Goal: Task Accomplishment & Management: Manage account settings

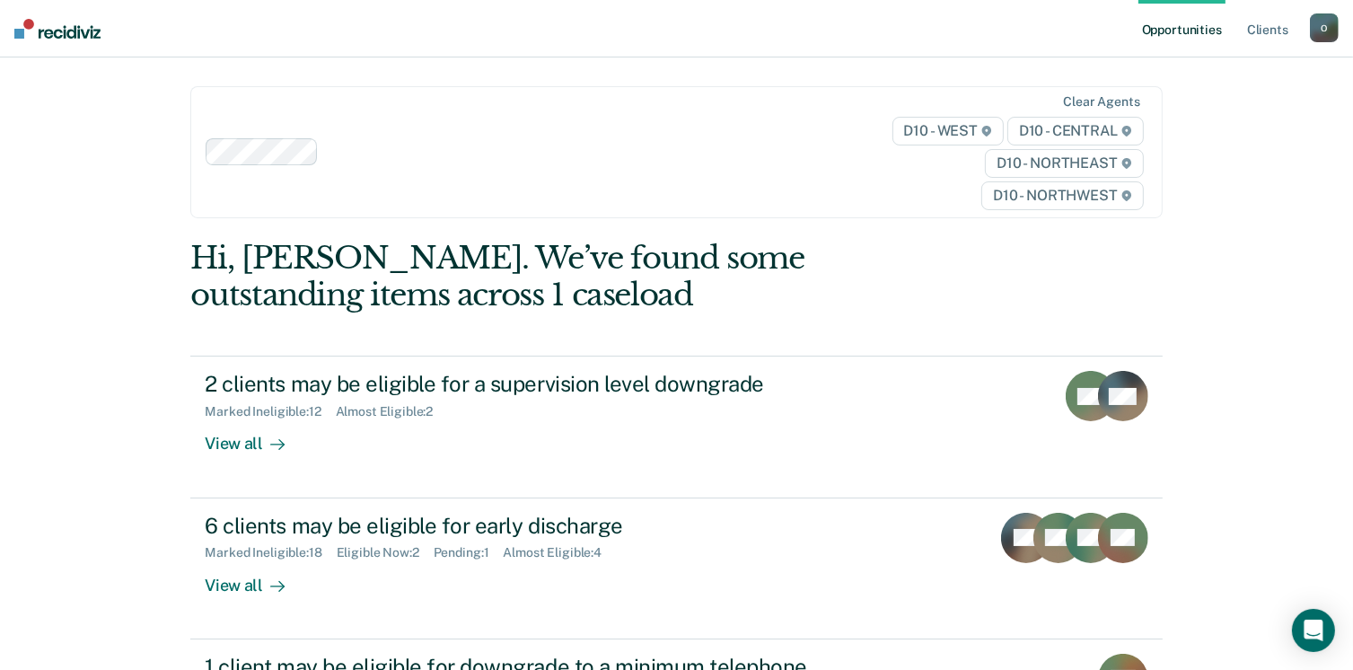
scroll to position [180, 0]
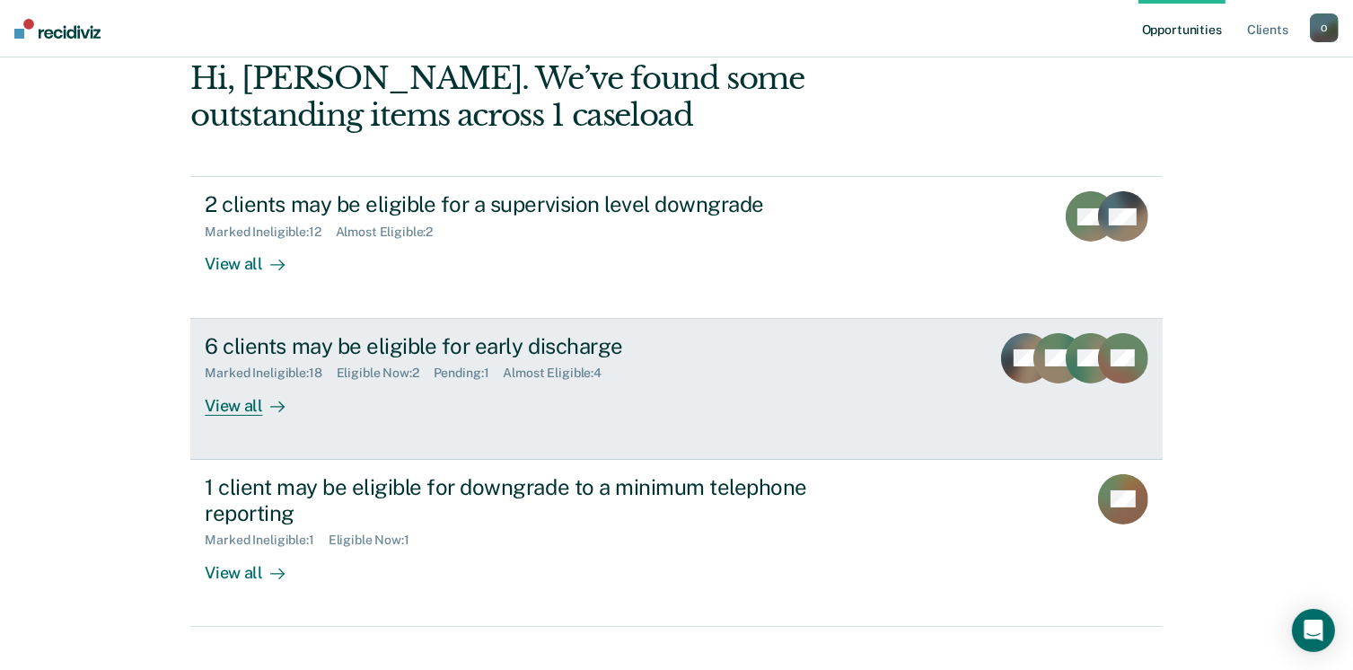
click at [707, 400] on div "6 clients may be eligible for early discharge Marked Ineligible : 18 Eligible N…" at bounding box center [542, 374] width 674 height 83
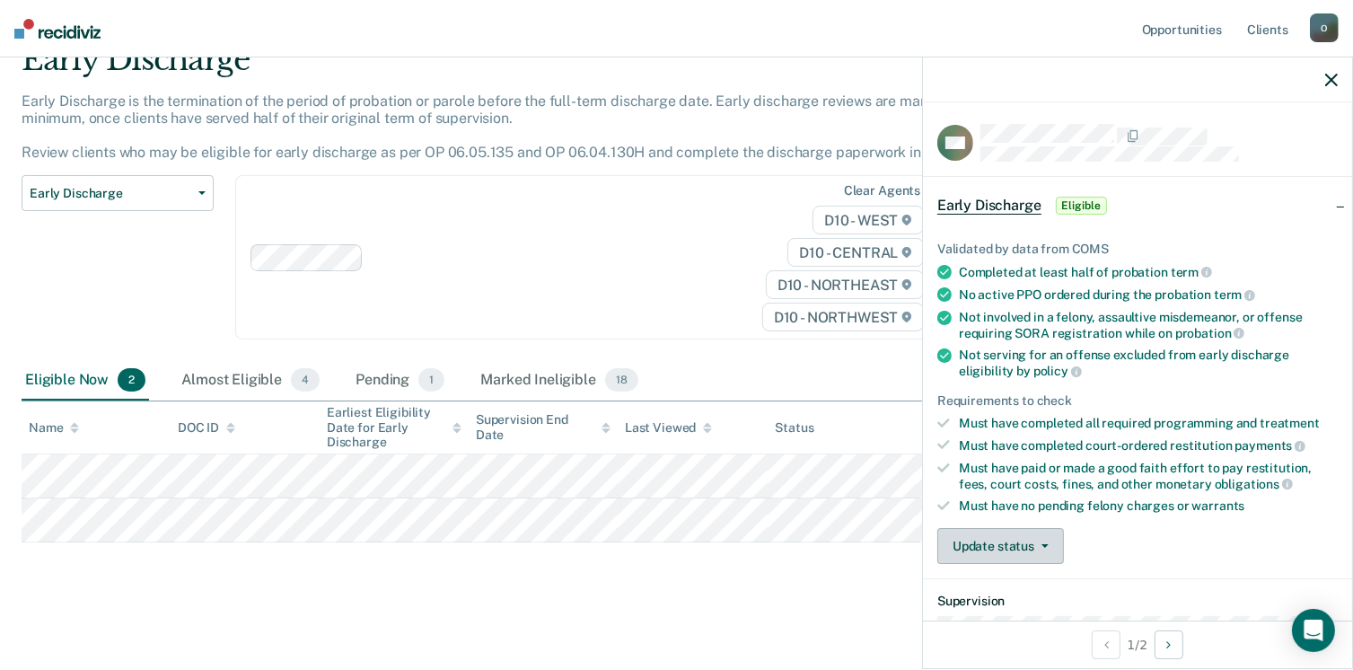
click at [983, 537] on button "Update status" at bounding box center [1001, 546] width 127 height 36
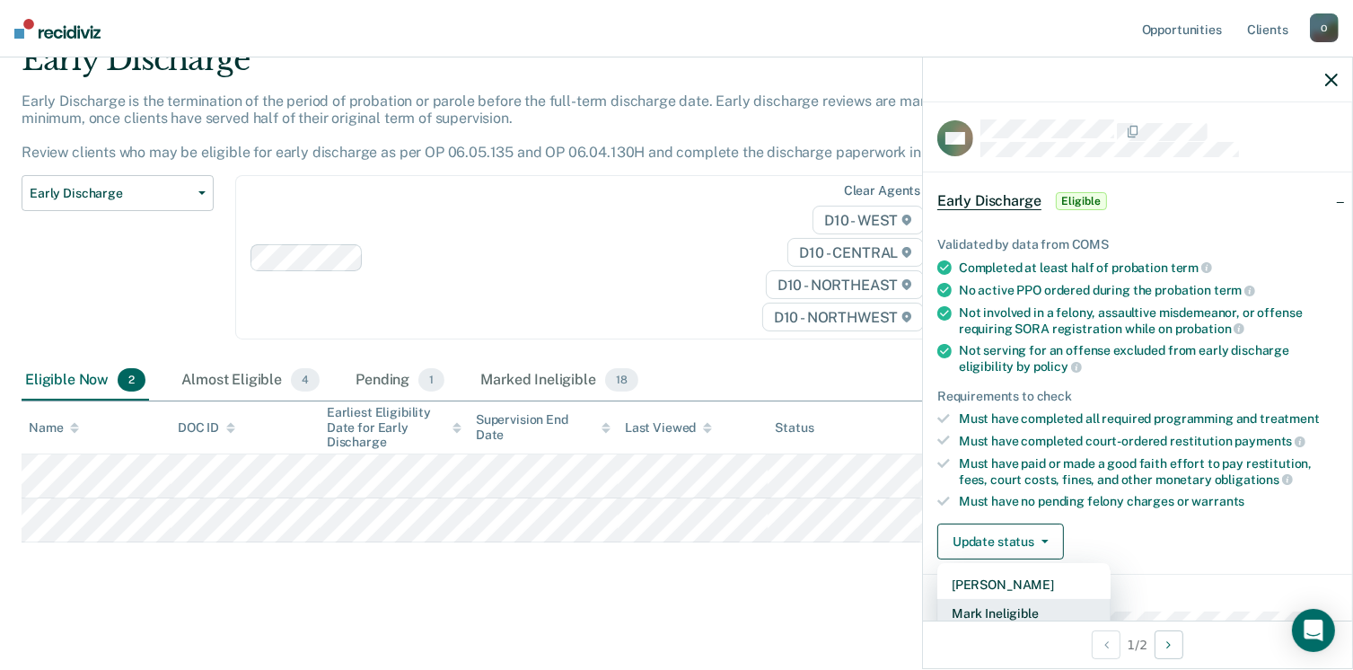
click at [998, 604] on button "Mark Ineligible" at bounding box center [1024, 613] width 173 height 29
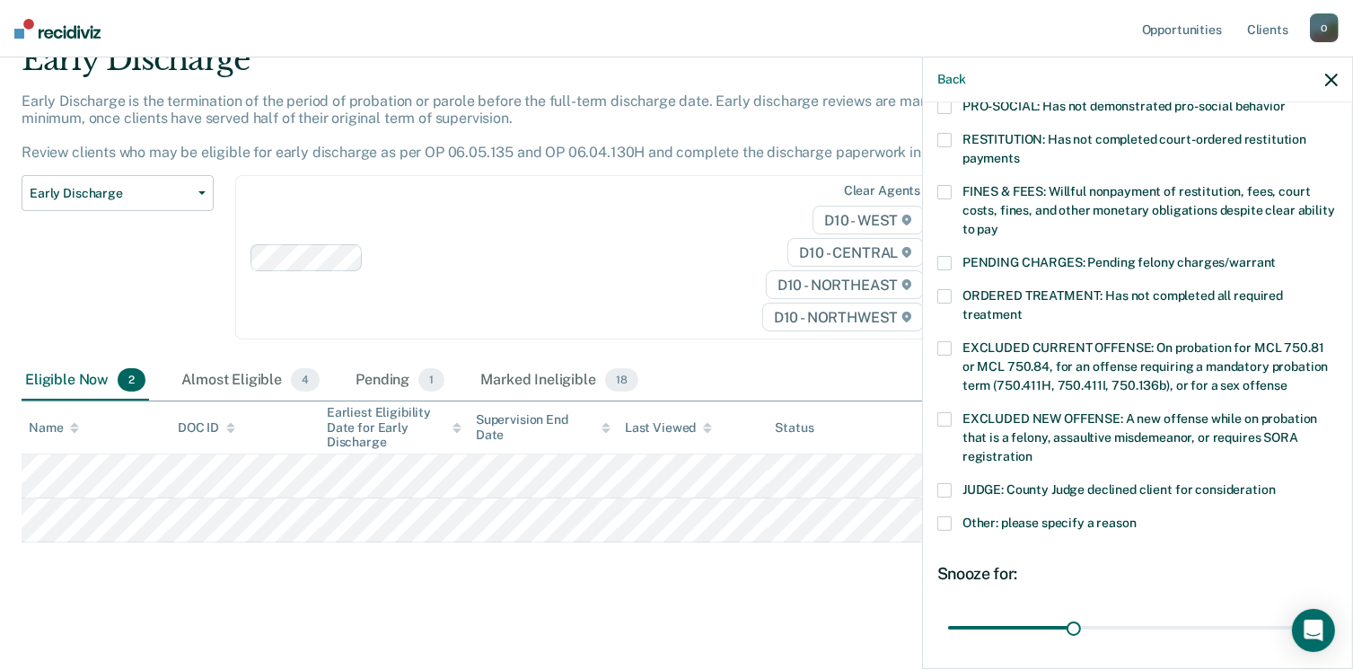
scroll to position [454, 0]
click at [957, 515] on label "Other: please specify a reason" at bounding box center [1138, 524] width 401 height 19
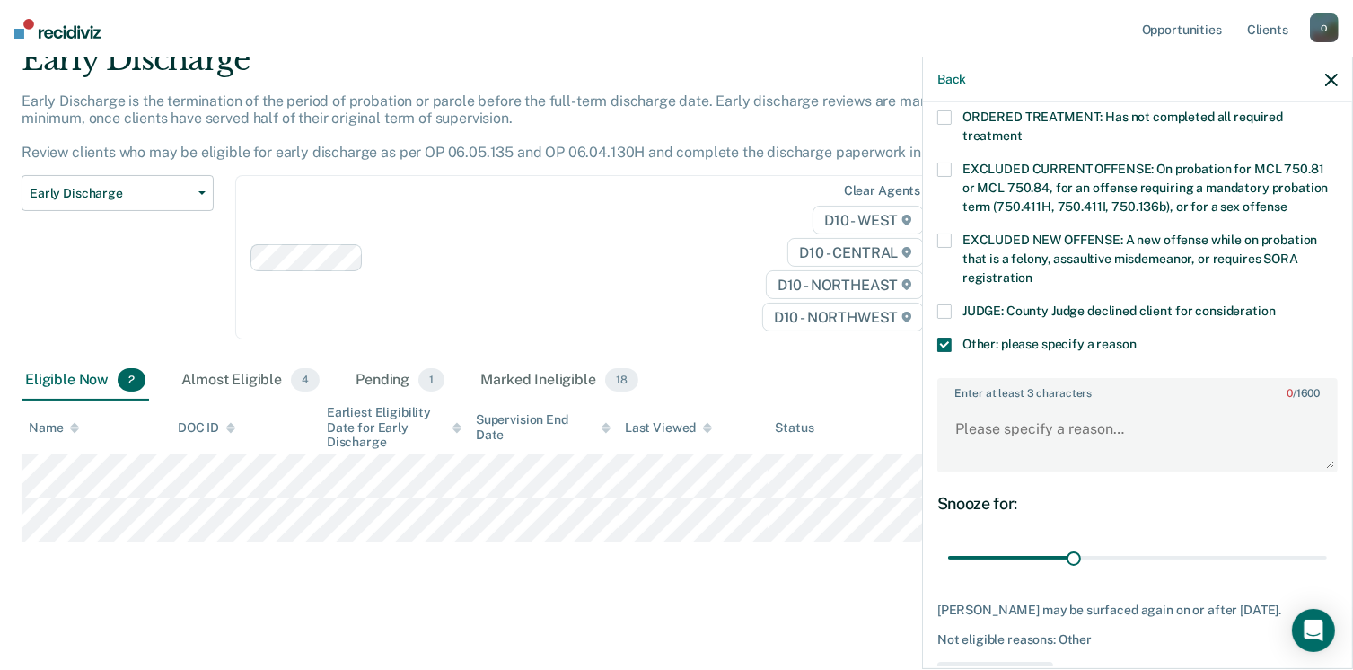
scroll to position [633, 0]
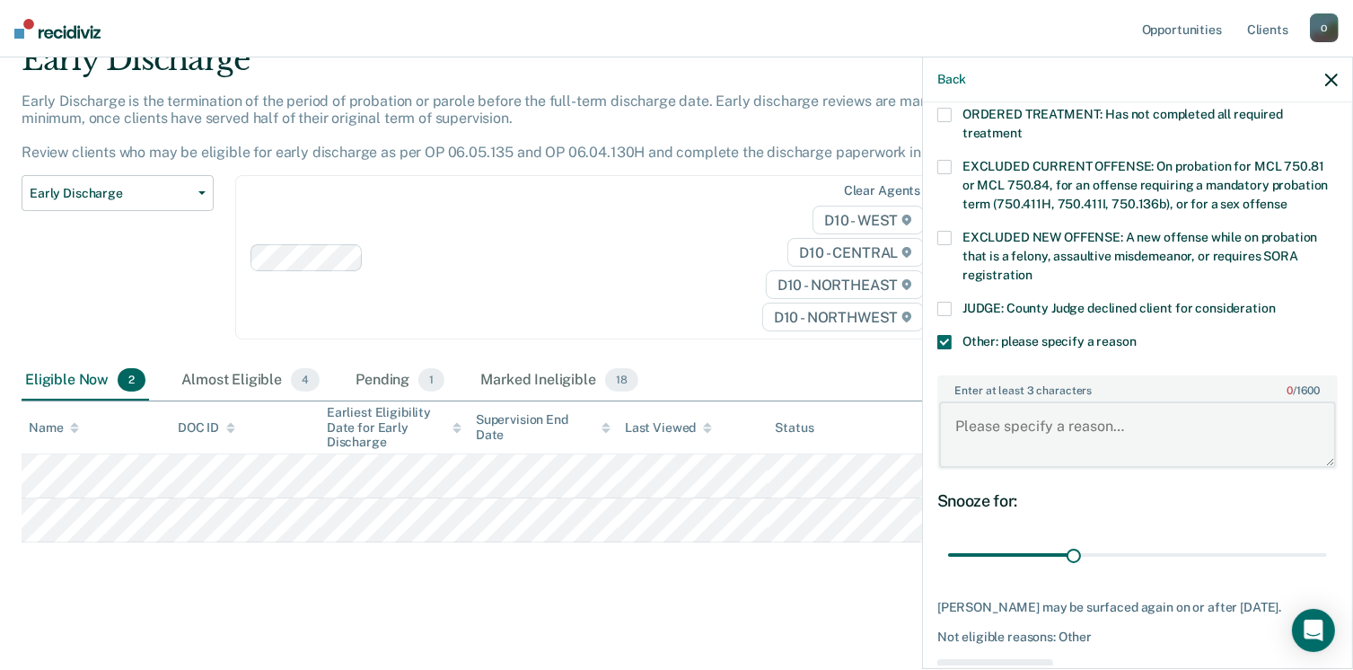
click at [1111, 407] on textarea "Enter at least 3 characters 0 / 1600" at bounding box center [1137, 434] width 397 height 66
type textarea "awaiting violation hearing"
drag, startPoint x: 1076, startPoint y: 533, endPoint x: 1250, endPoint y: 531, distance: 174.2
type input "76"
click at [1250, 540] on input "range" at bounding box center [1137, 555] width 379 height 31
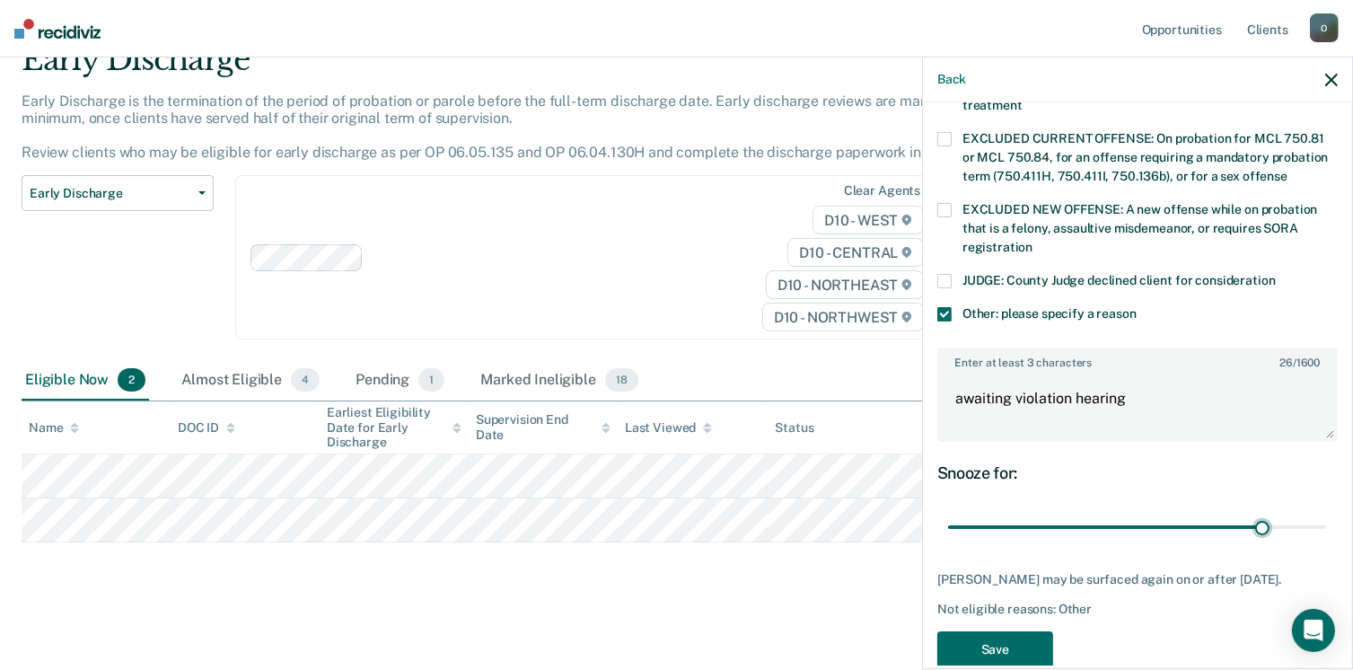
scroll to position [688, 0]
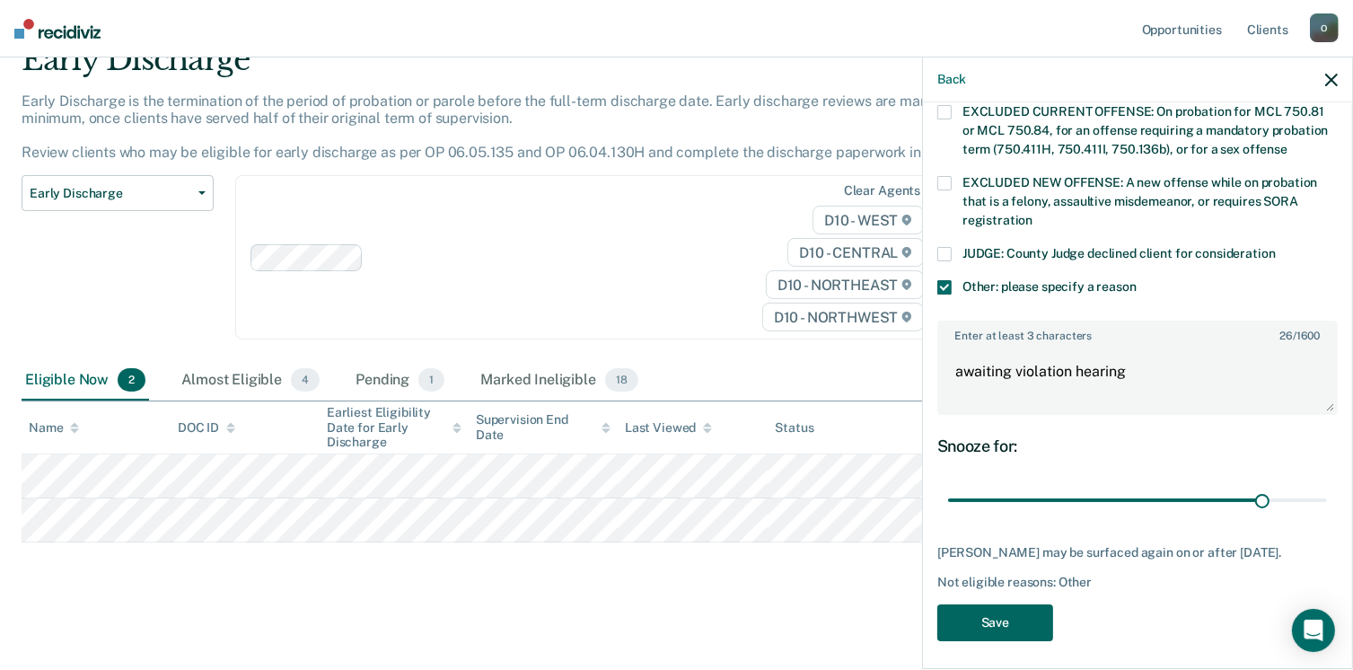
click at [1002, 606] on button "Save" at bounding box center [996, 622] width 116 height 37
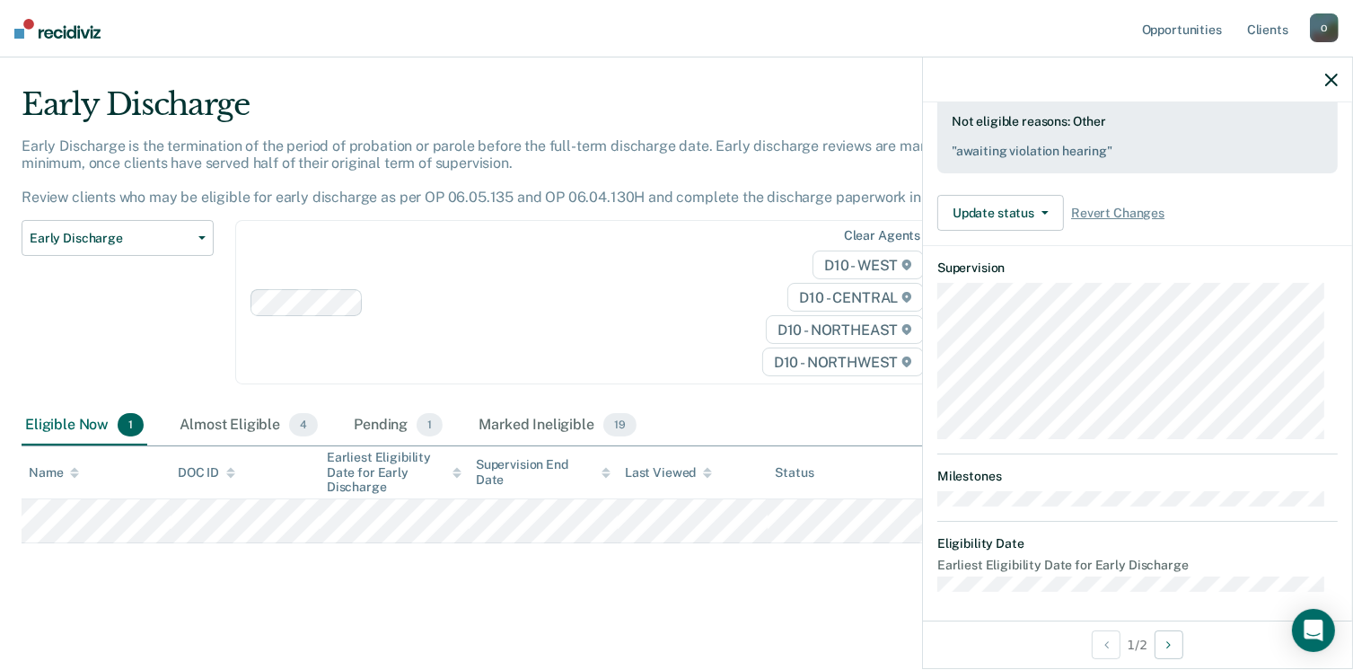
scroll to position [333, 0]
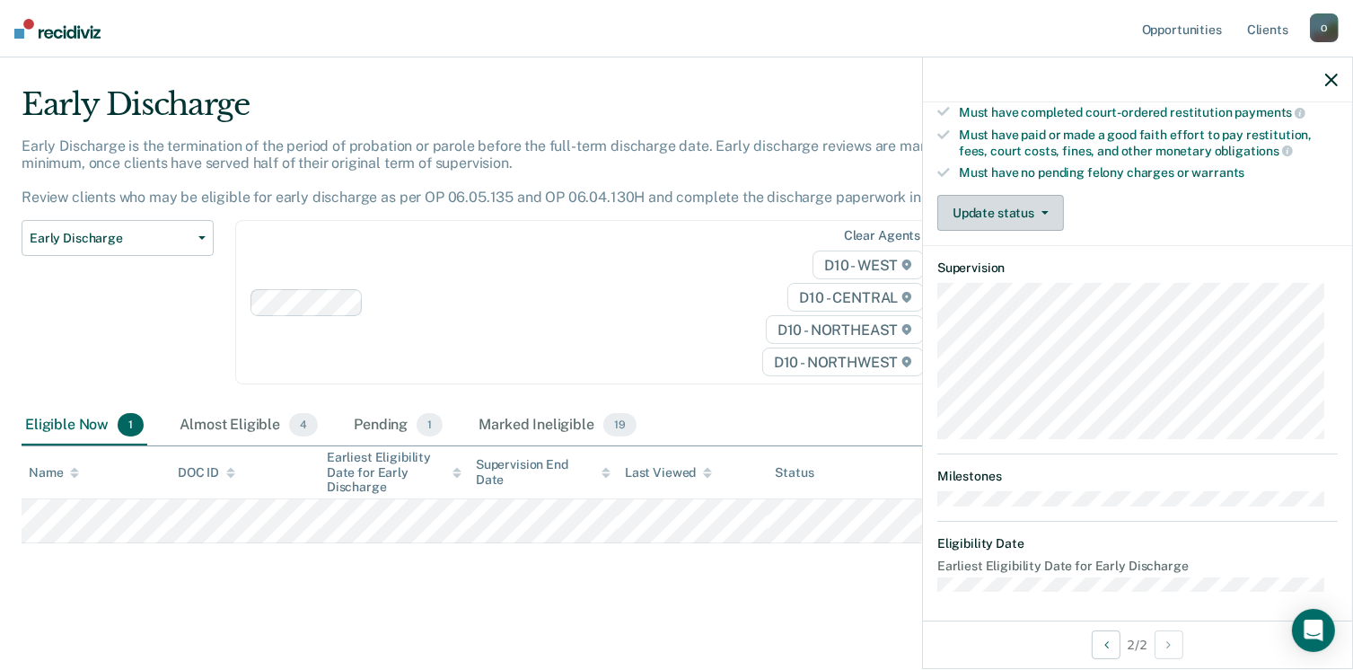
click at [1040, 198] on button "Update status" at bounding box center [1001, 213] width 127 height 36
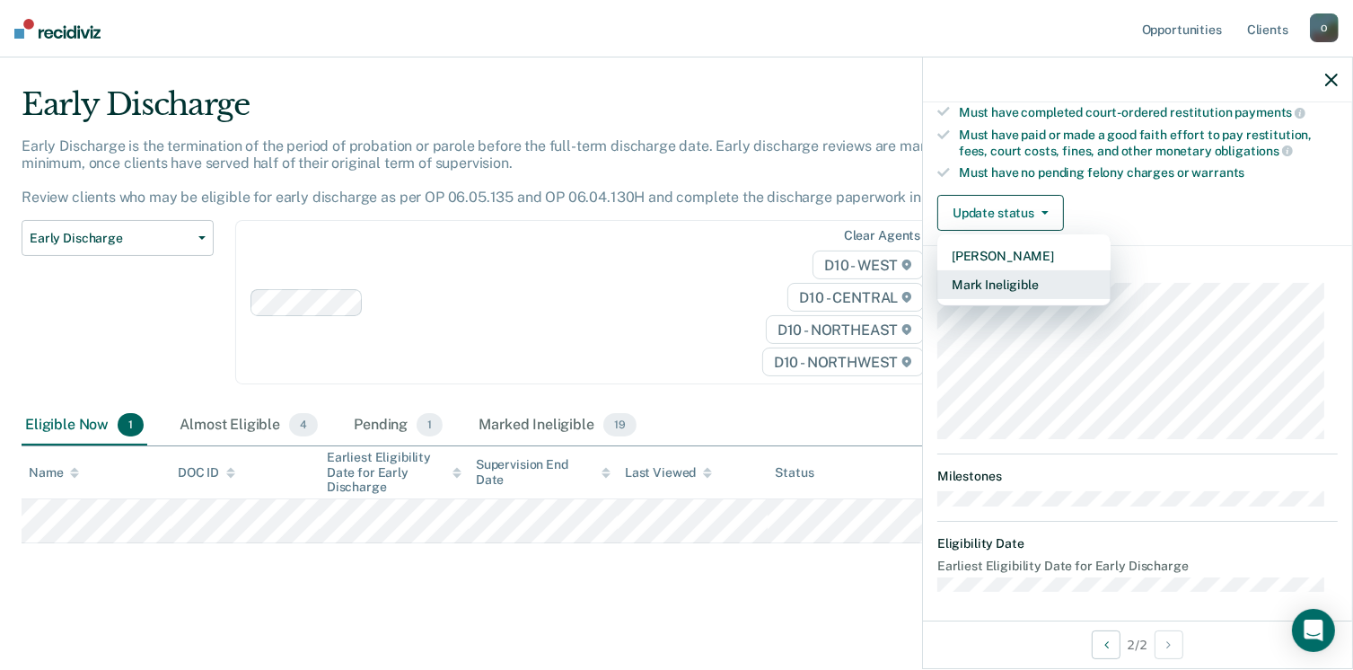
click at [1009, 278] on button "Mark Ineligible" at bounding box center [1024, 284] width 173 height 29
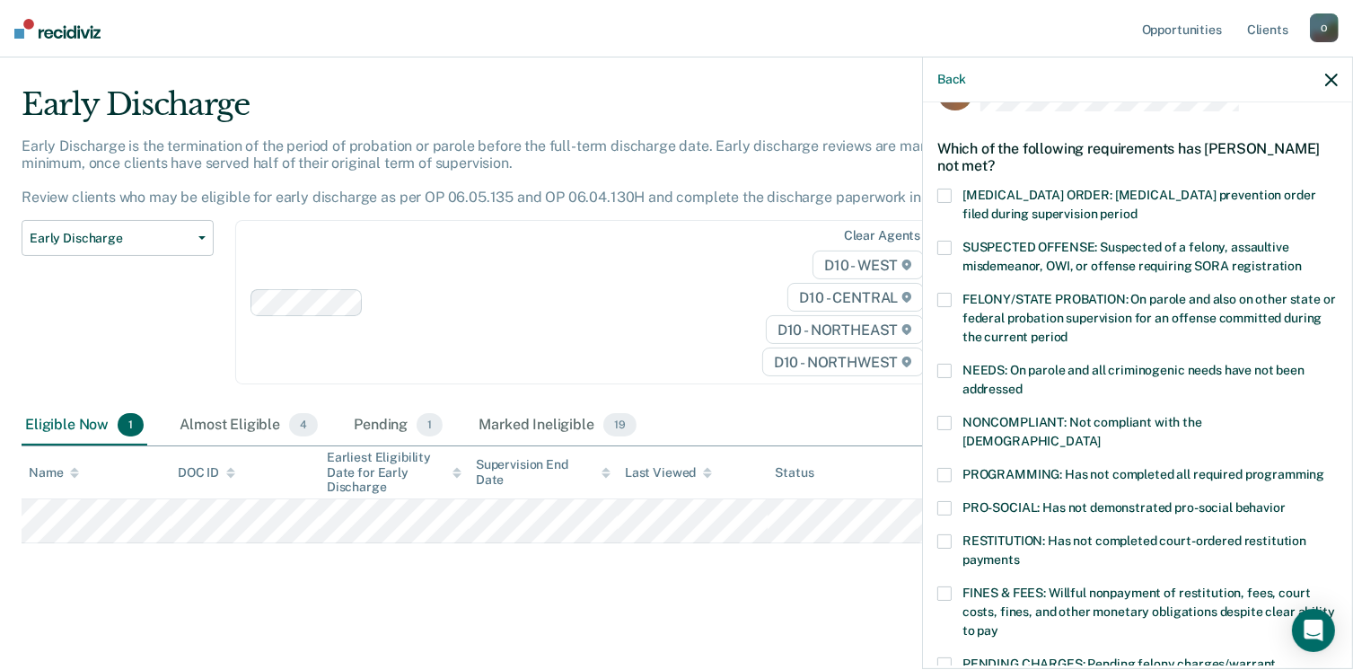
scroll to position [90, 0]
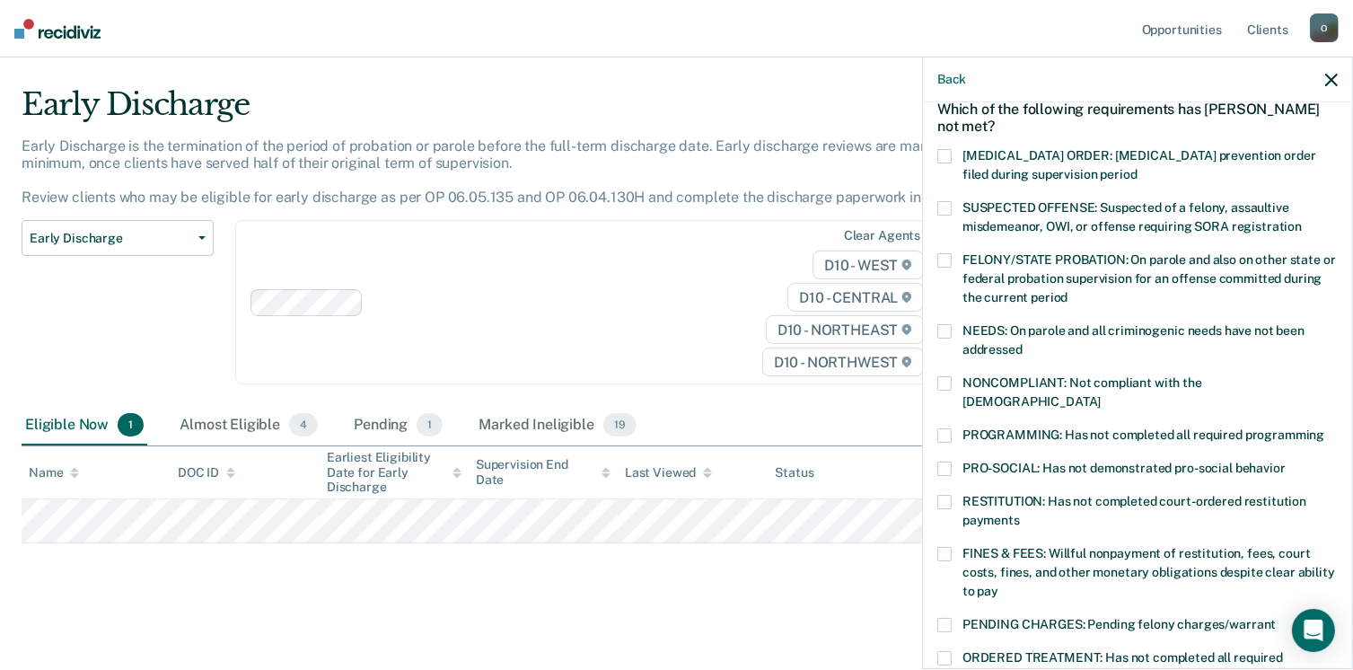
click at [945, 547] on span at bounding box center [945, 554] width 14 height 14
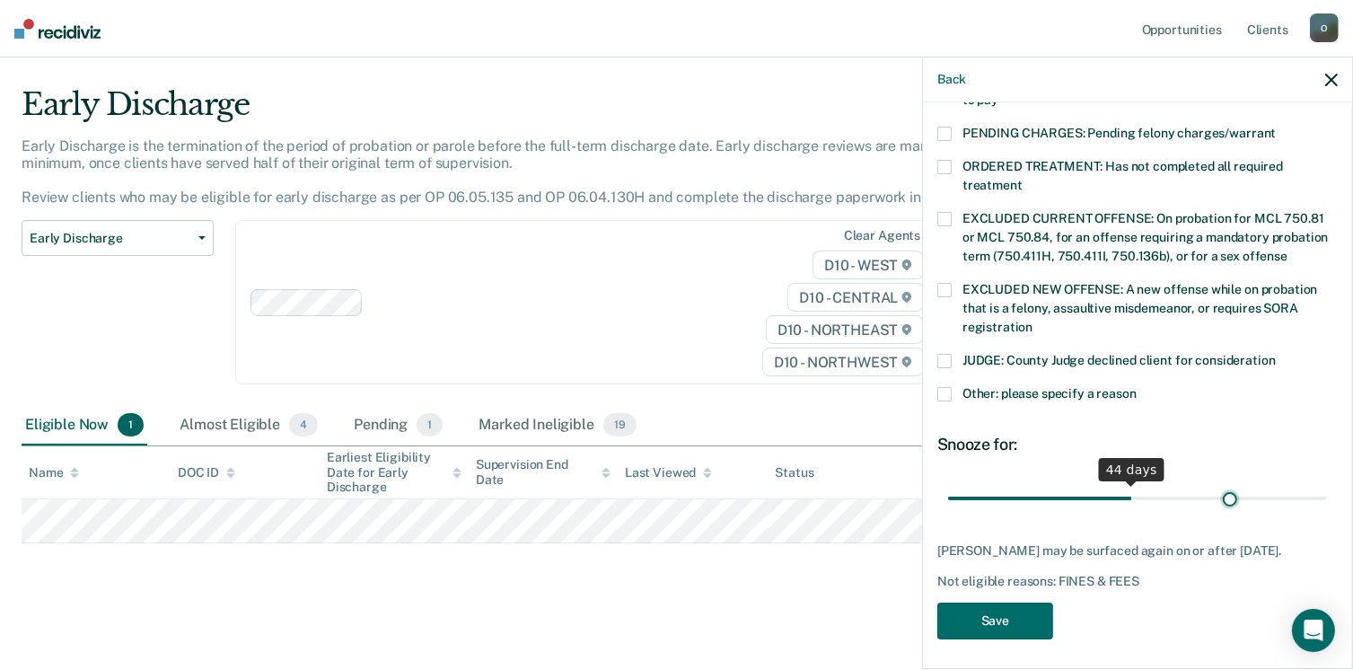
scroll to position [581, 0]
drag, startPoint x: 1066, startPoint y: 488, endPoint x: 1250, endPoint y: 486, distance: 184.1
type input "76"
click at [1250, 486] on input "range" at bounding box center [1137, 498] width 379 height 31
click at [1040, 609] on button "Save" at bounding box center [996, 621] width 116 height 37
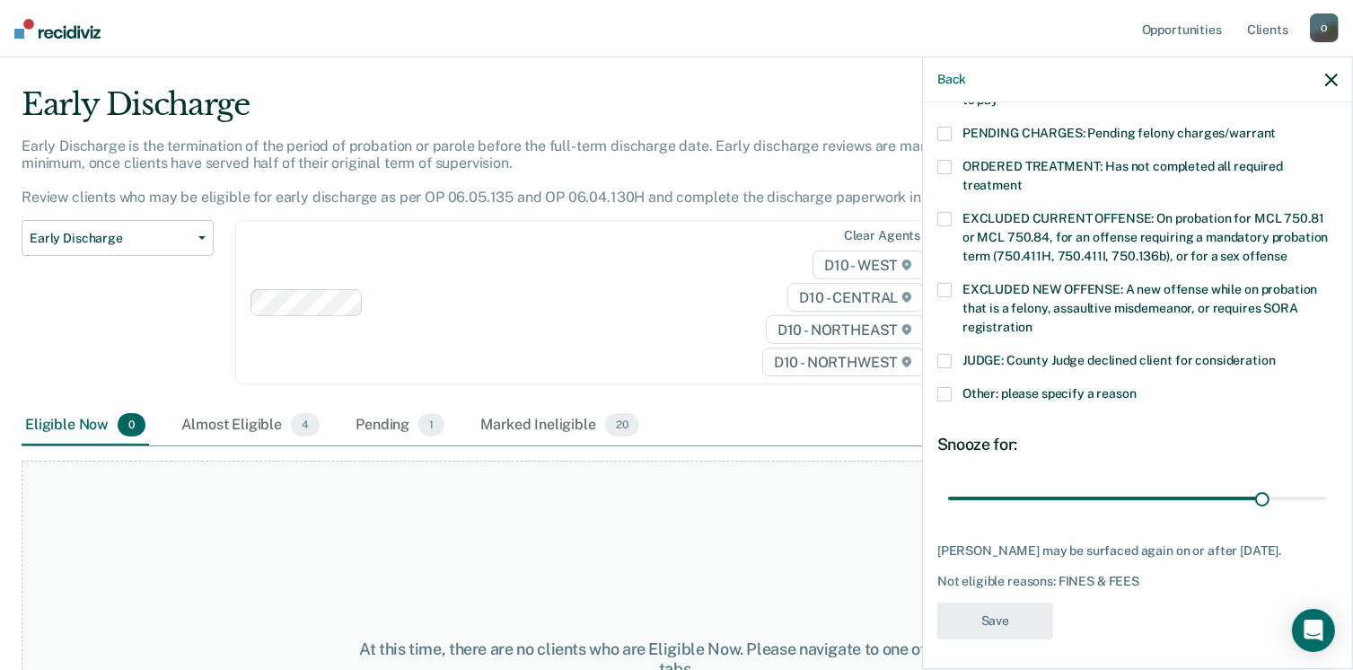
scroll to position [466, 0]
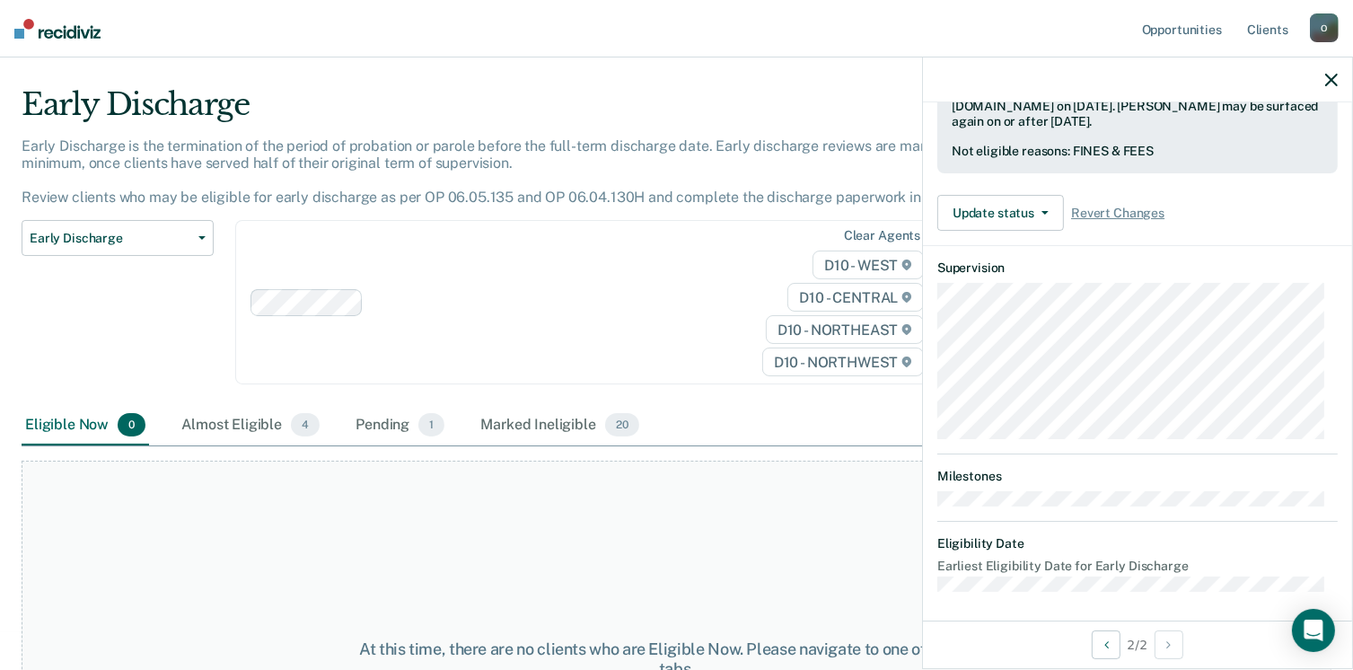
click at [552, 278] on div "Clear agents D10 - WEST D10 - CENTRAL D10 - NORTHEAST D10 - NORTHWEST" at bounding box center [589, 302] width 708 height 164
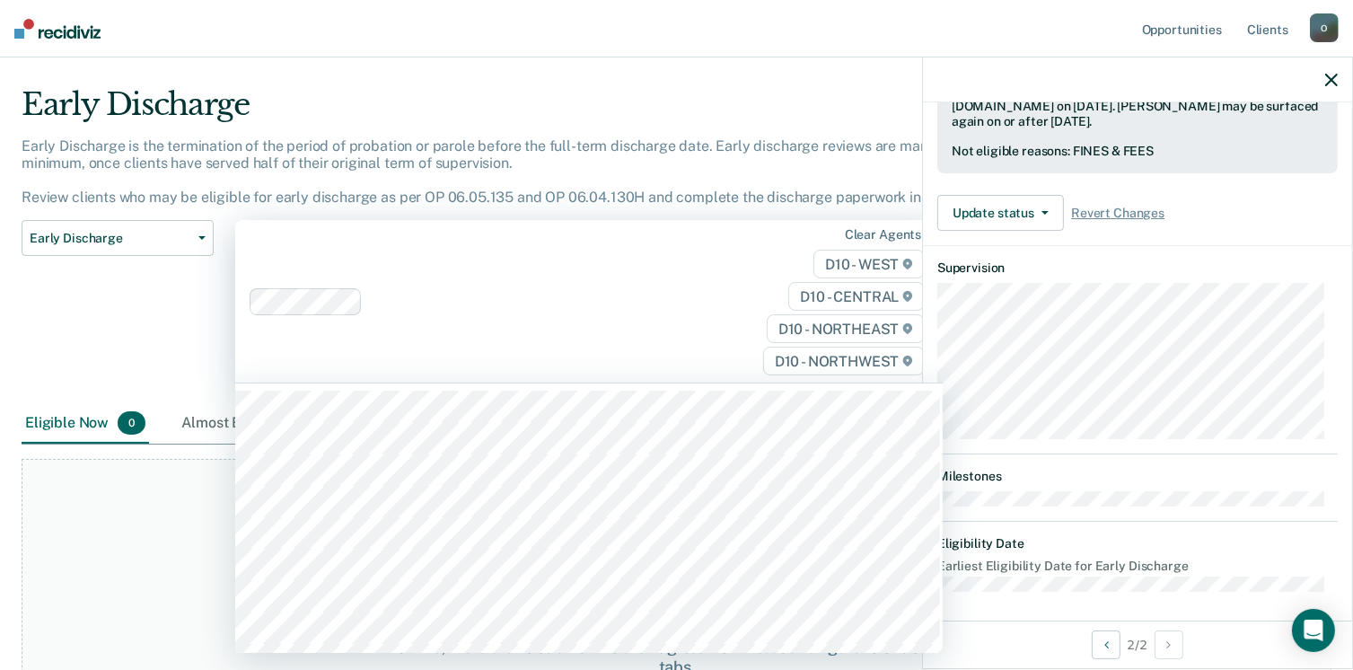
click at [24, 338] on div "Early Discharge Classification Review Early Discharge Minimum Telephone Reporti…" at bounding box center [118, 312] width 192 height 184
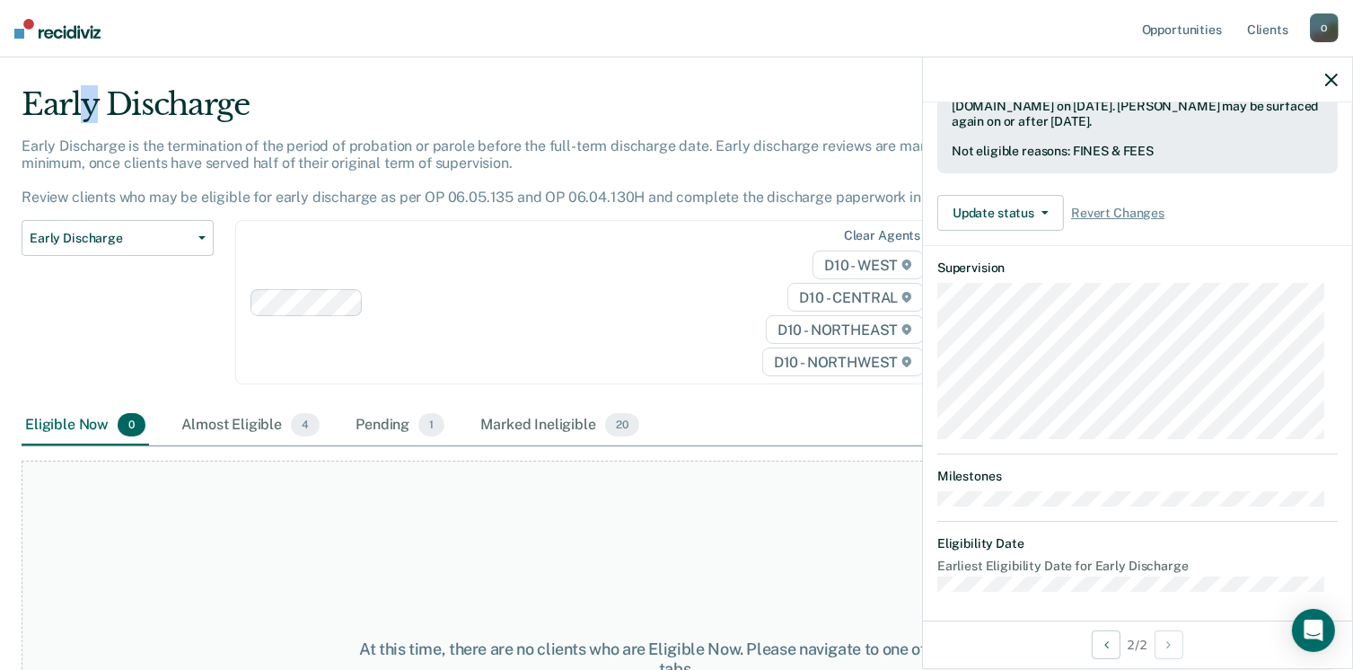
click at [88, 105] on div "Early Discharge" at bounding box center [529, 111] width 1015 height 51
drag, startPoint x: 88, startPoint y: 105, endPoint x: 62, endPoint y: 44, distance: 66.4
click at [62, 44] on nav "Opportunities Client s [EMAIL_ADDRESS][US_STATE][DOMAIN_NAME] O Profile How it …" at bounding box center [676, 28] width 1353 height 57
click at [72, 529] on div "At this time, there are no clients who are Eligible Now. Please navigate to one…" at bounding box center [677, 659] width 1310 height 397
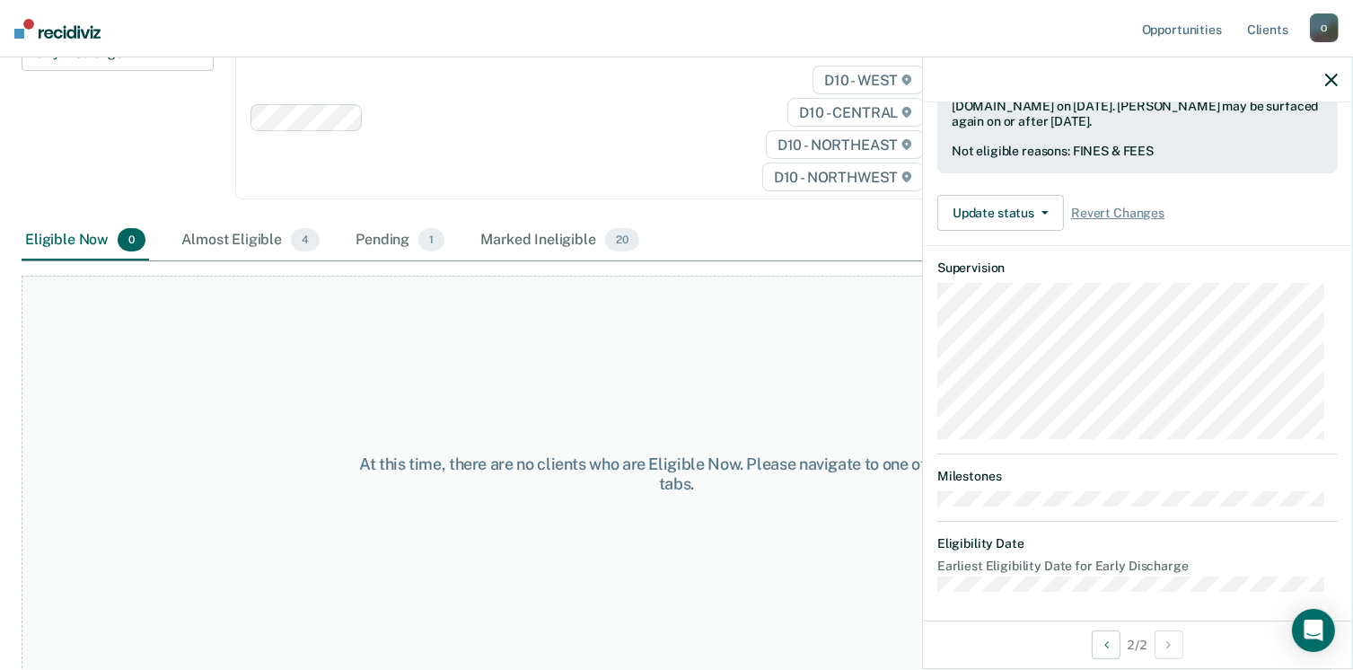
click at [808, 401] on div "At this time, there are no clients who are Eligible Now. Please navigate to one…" at bounding box center [677, 474] width 1310 height 397
click at [1327, 84] on icon "button" at bounding box center [1332, 80] width 13 height 13
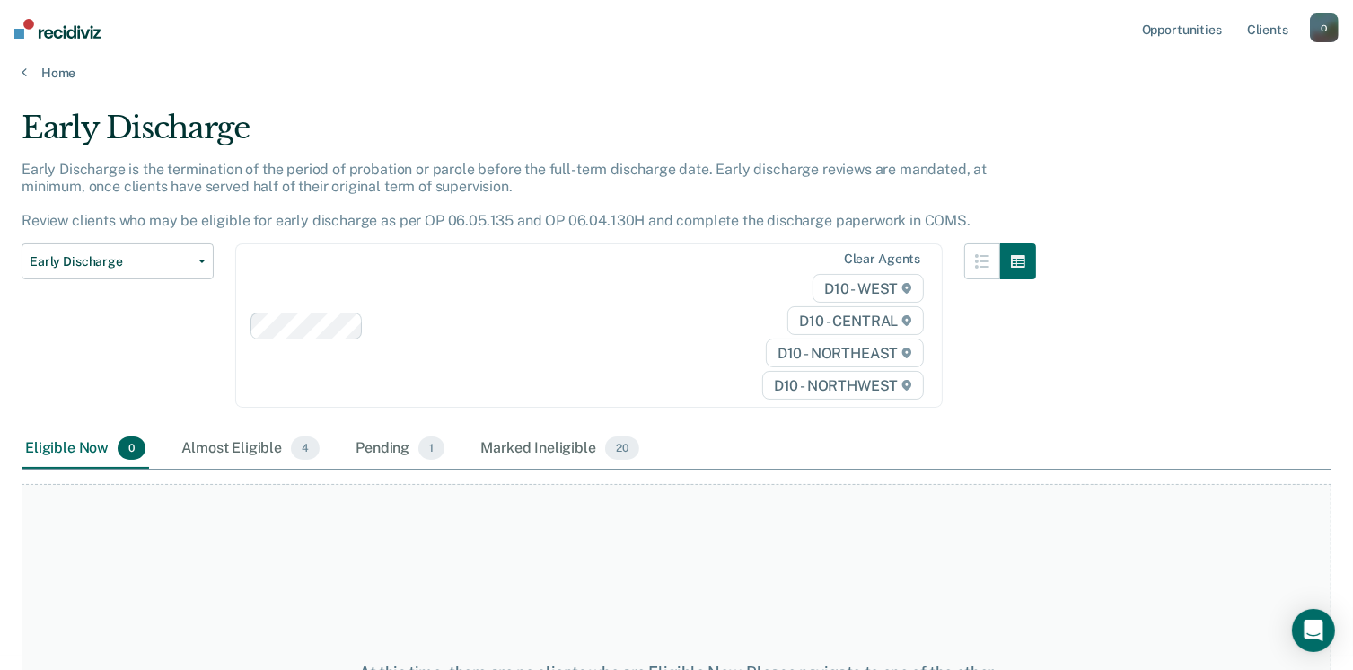
scroll to position [0, 0]
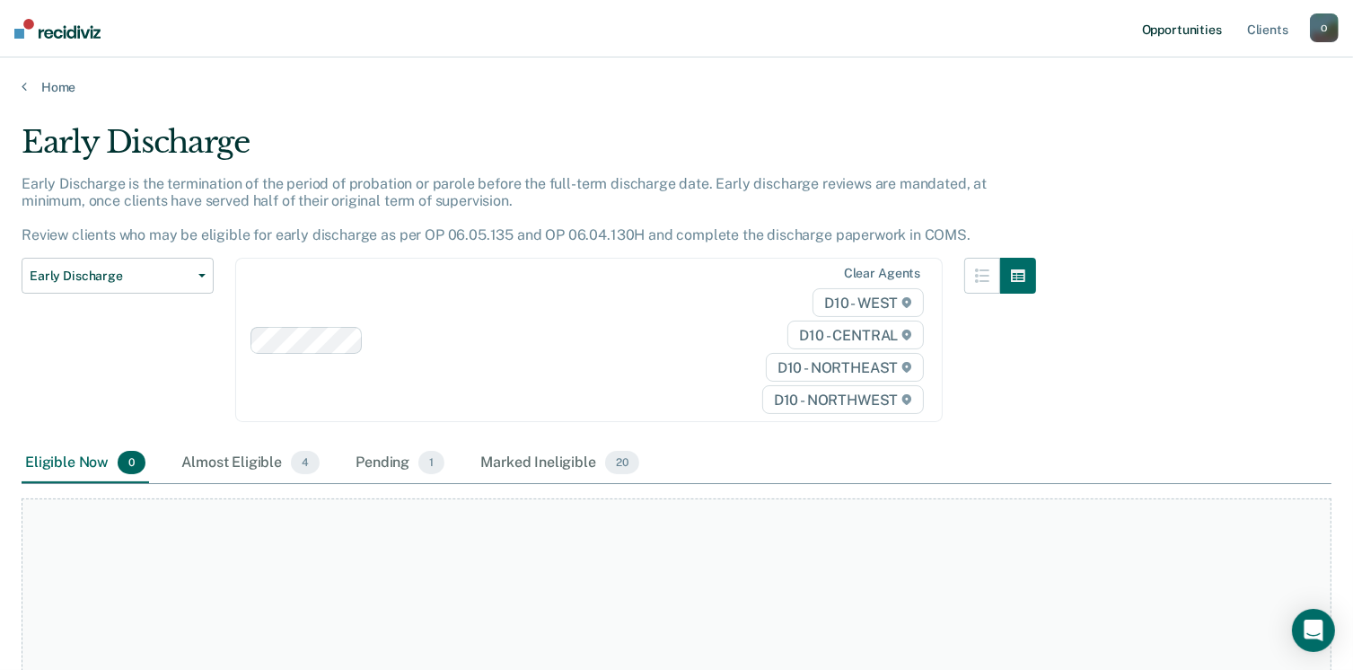
click at [1200, 32] on link "Opportunities" at bounding box center [1182, 28] width 87 height 57
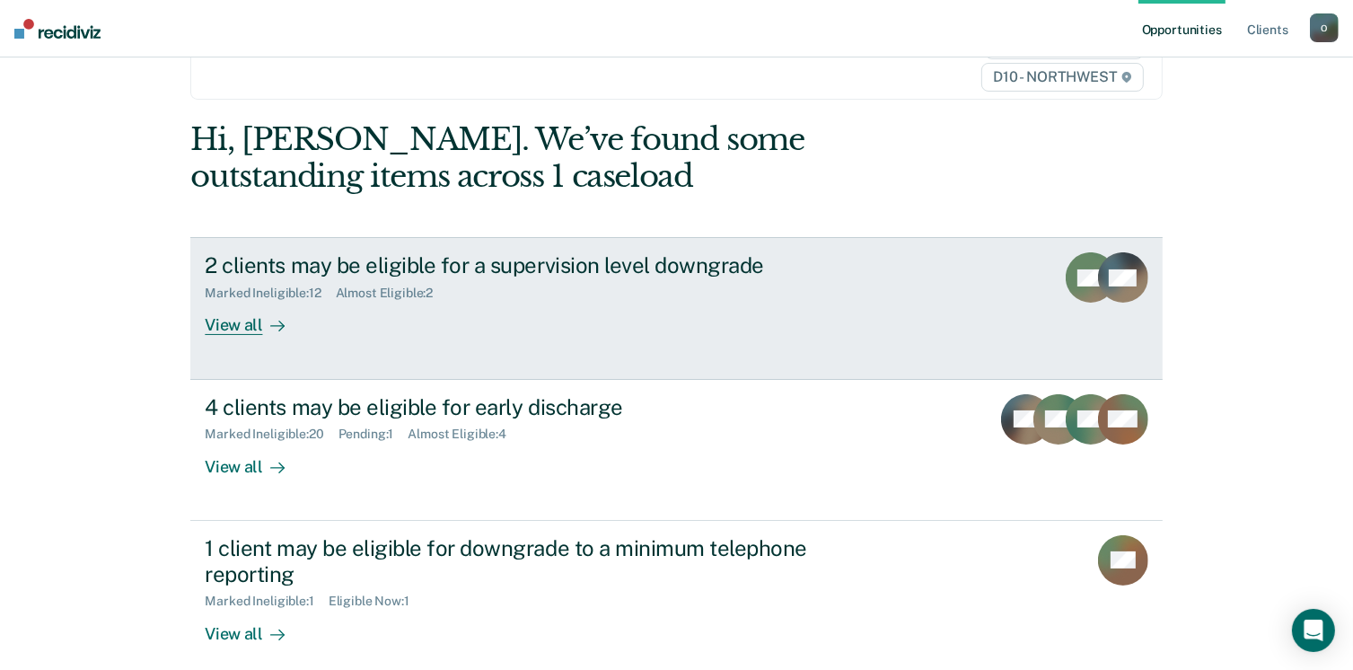
scroll to position [180, 0]
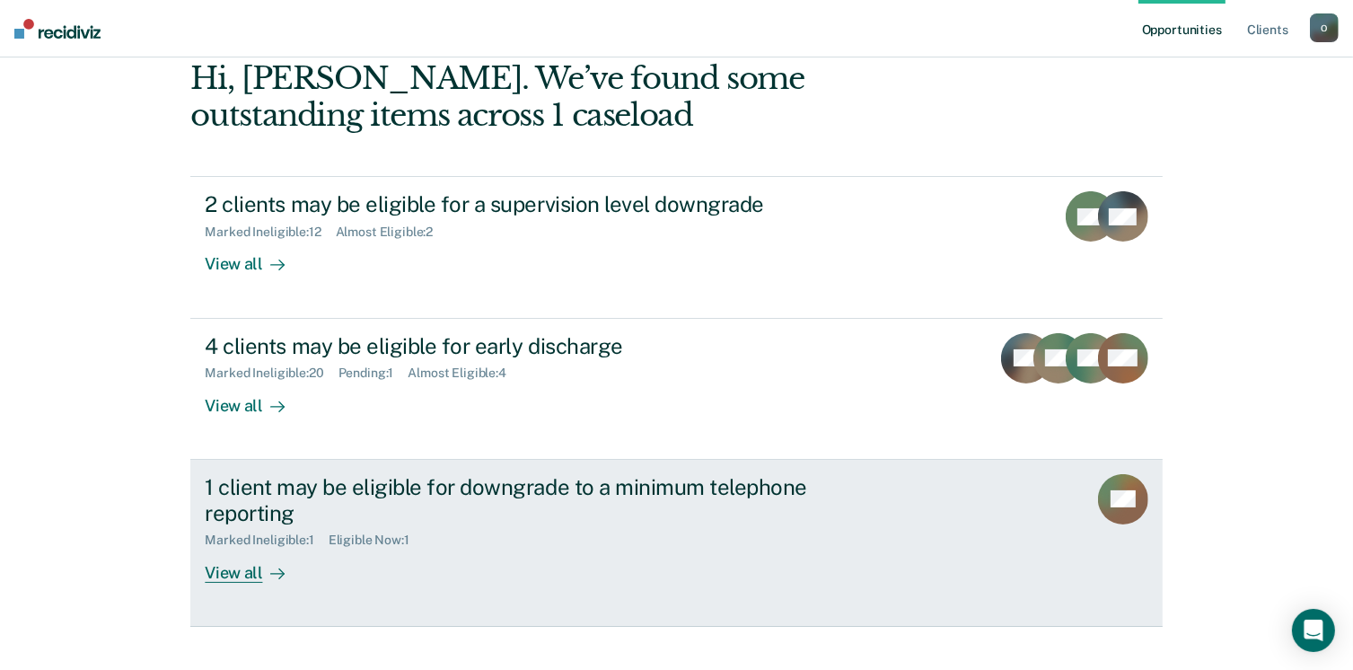
click at [474, 486] on div "1 client may be eligible for downgrade to a minimum telephone reporting" at bounding box center [520, 500] width 630 height 52
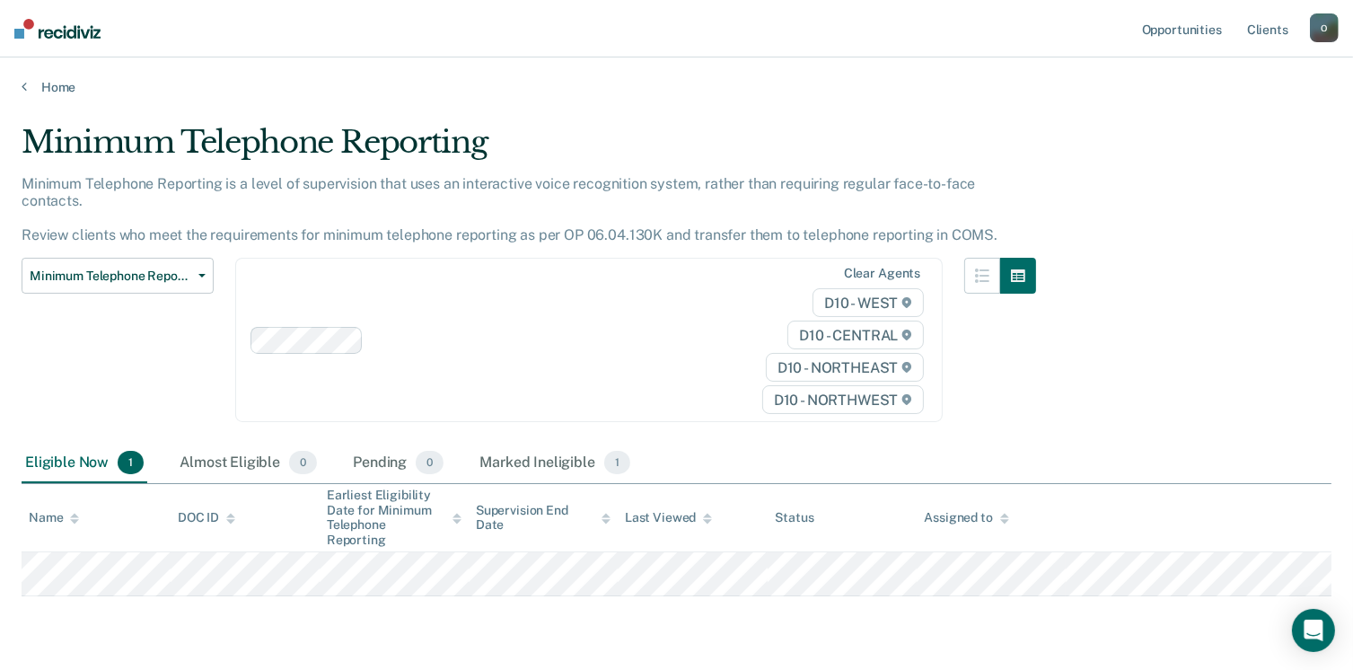
scroll to position [36, 0]
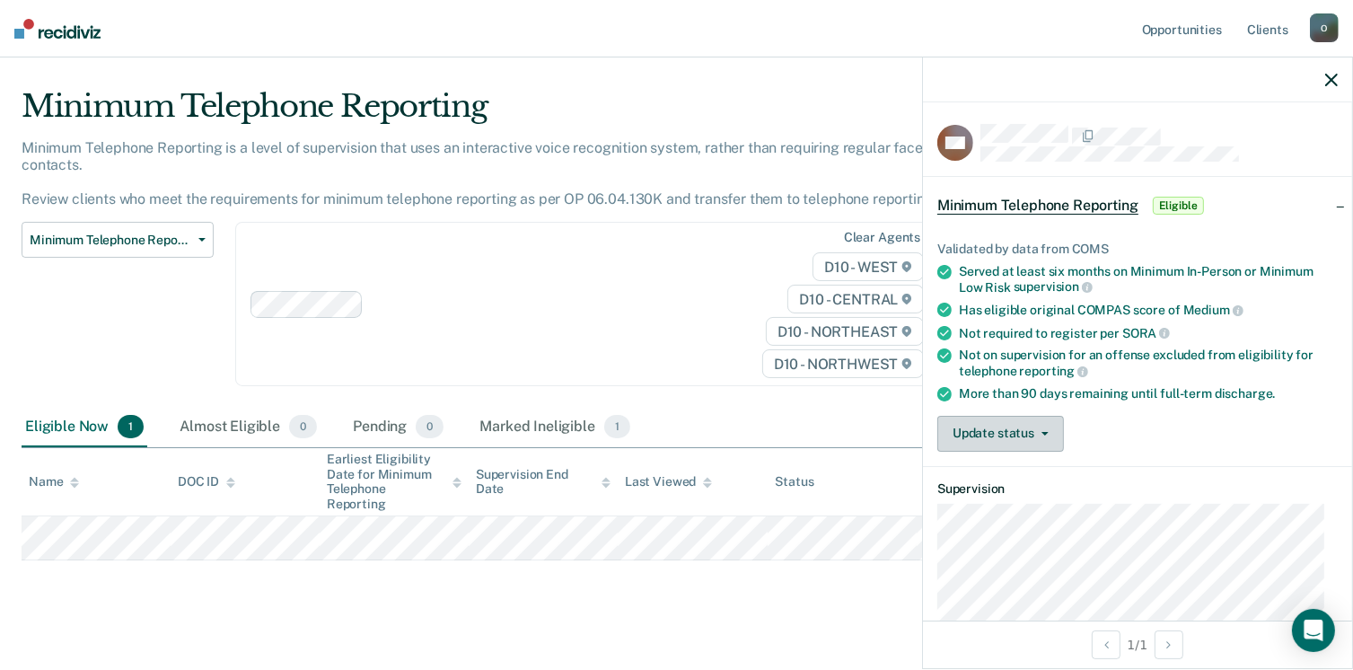
click at [996, 419] on button "Update status" at bounding box center [1001, 434] width 127 height 36
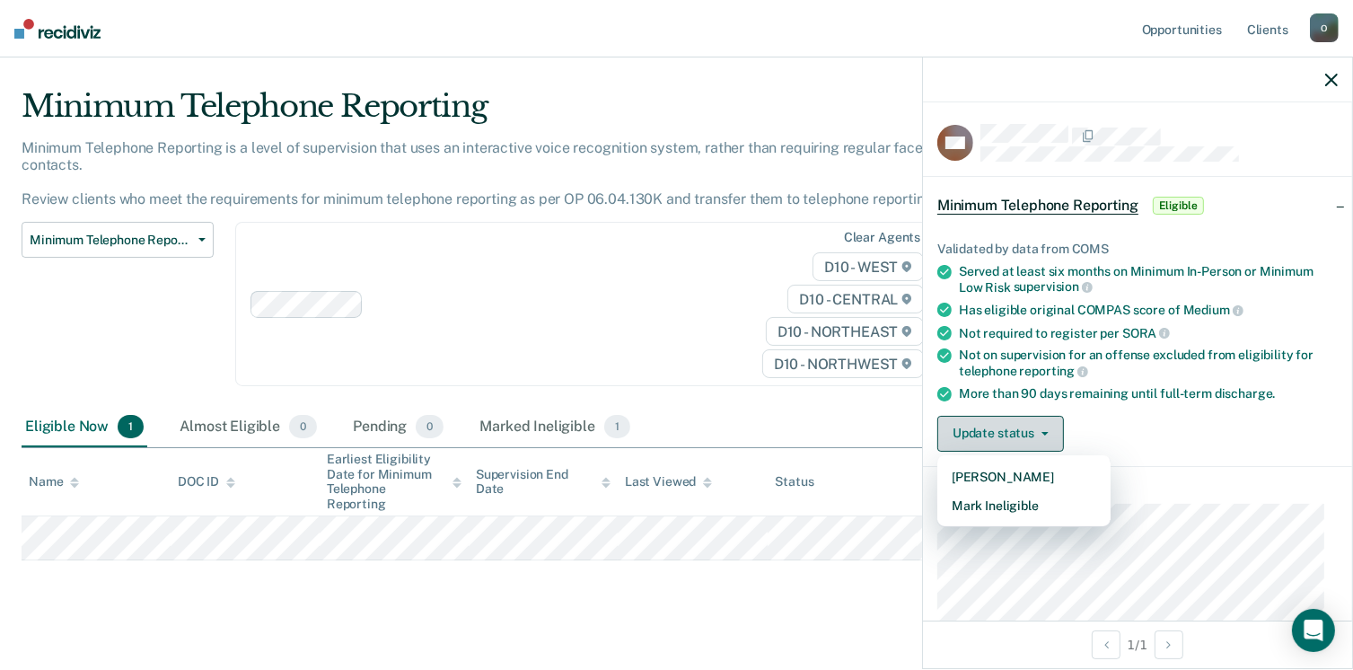
click at [1033, 416] on button "Update status" at bounding box center [1001, 434] width 127 height 36
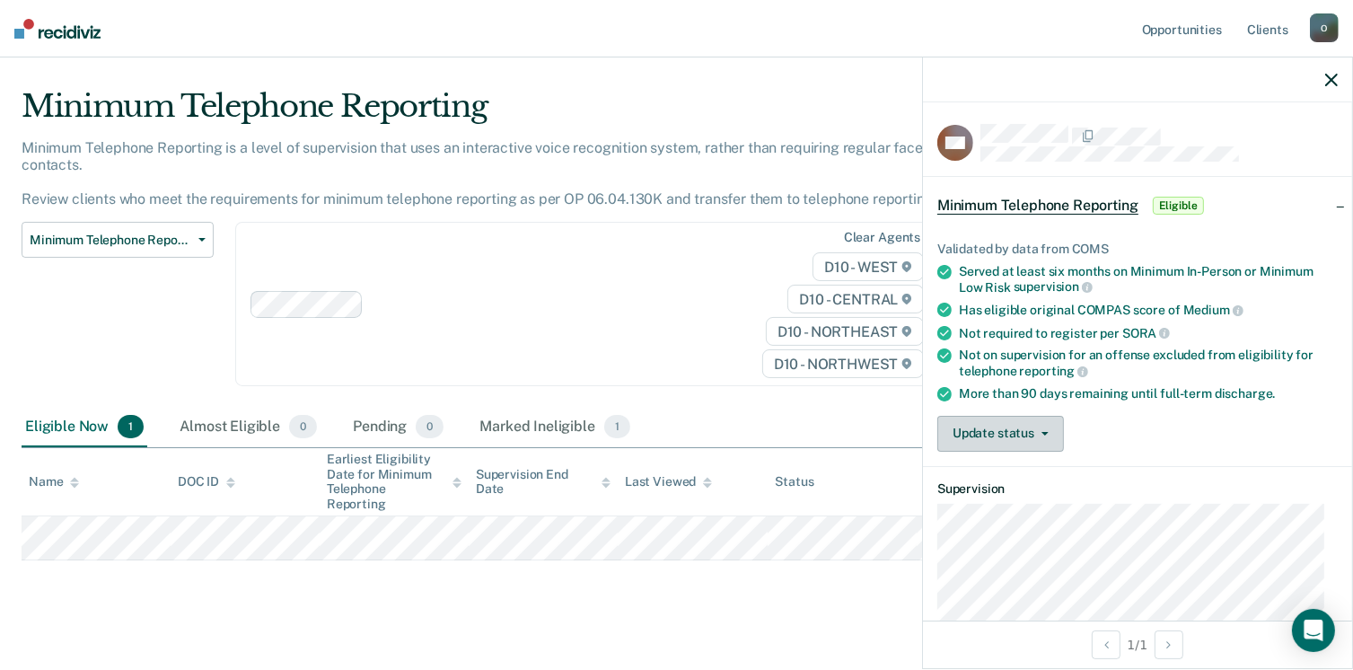
click at [1033, 418] on button "Update status" at bounding box center [1001, 434] width 127 height 36
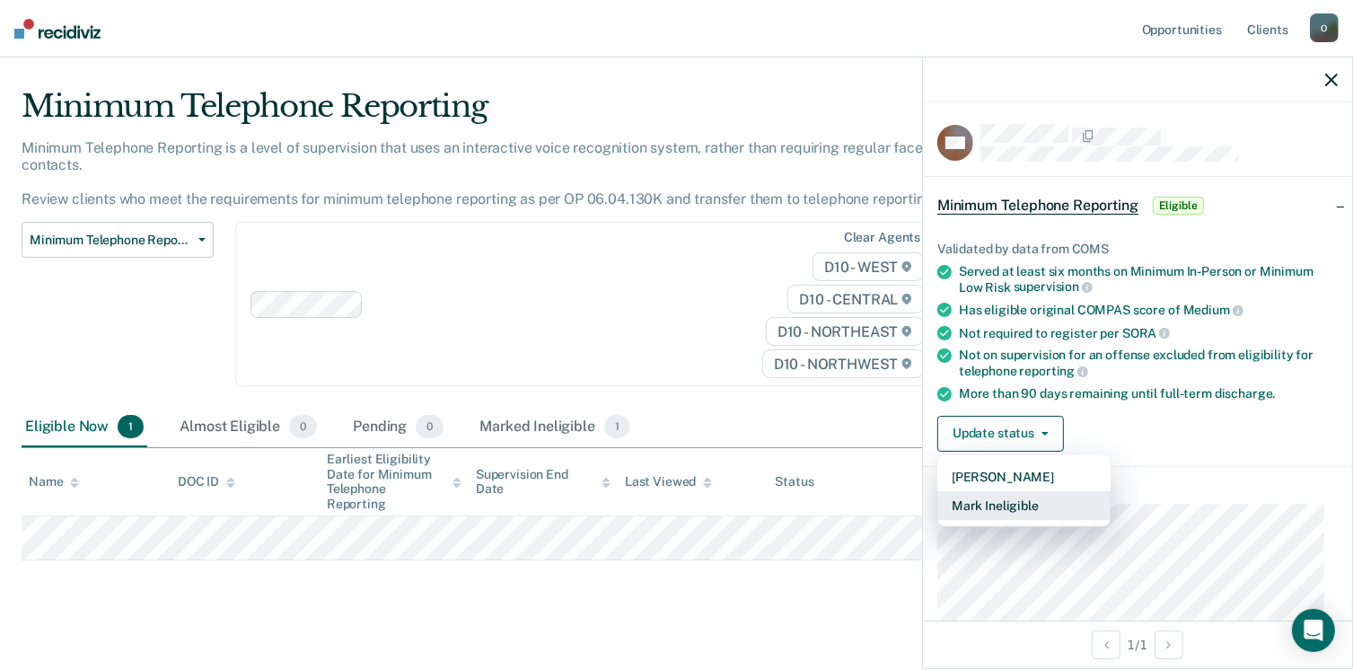
click at [1009, 492] on button "Mark Ineligible" at bounding box center [1024, 505] width 173 height 29
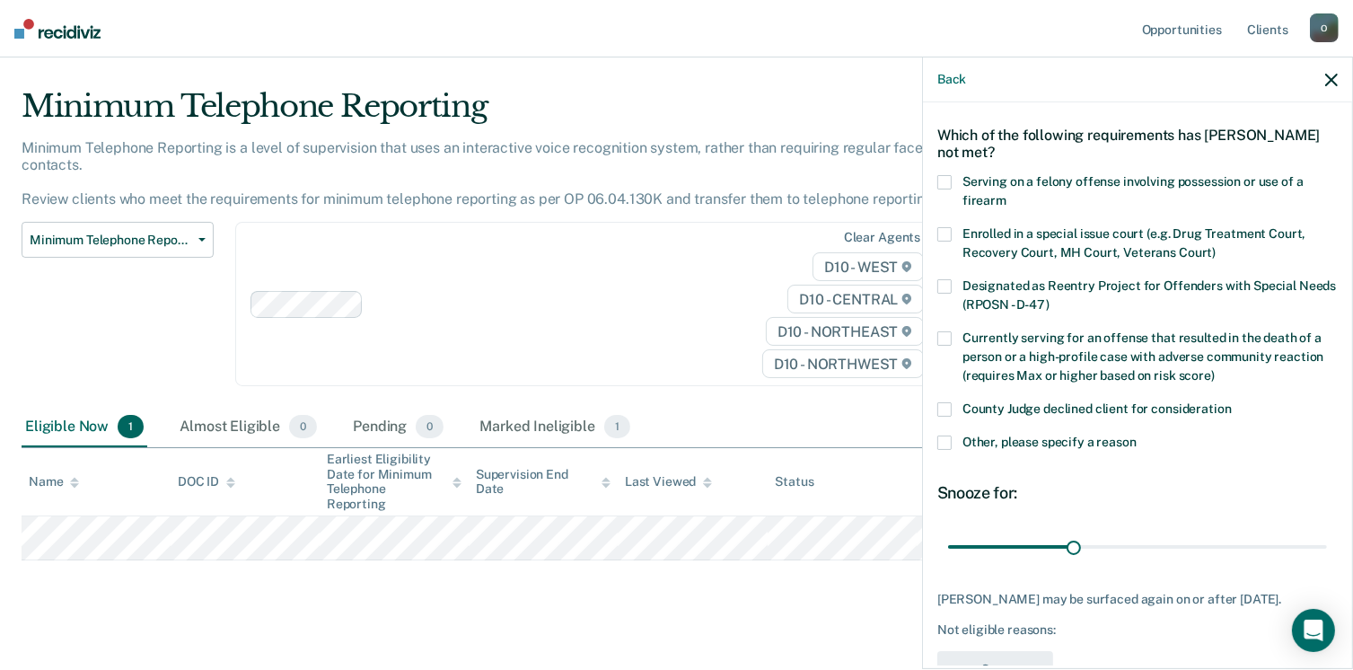
scroll to position [90, 0]
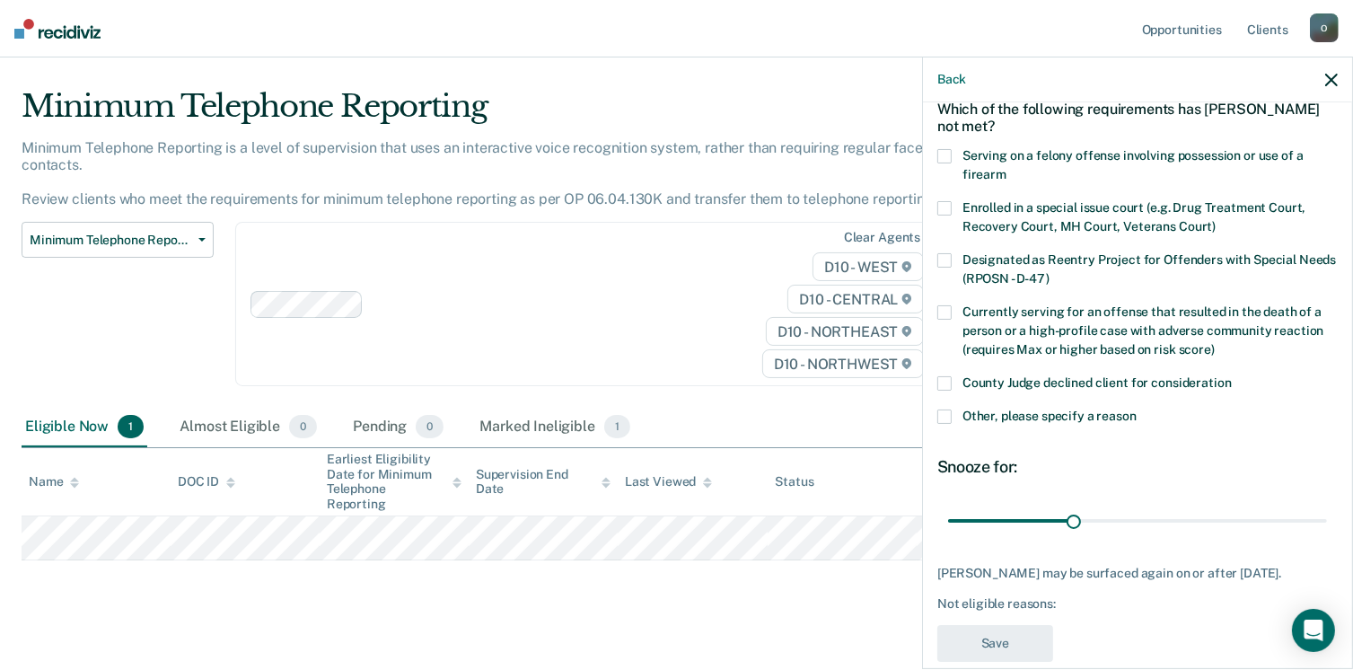
click at [967, 377] on span "County Judge declined client for consideration" at bounding box center [1097, 382] width 269 height 14
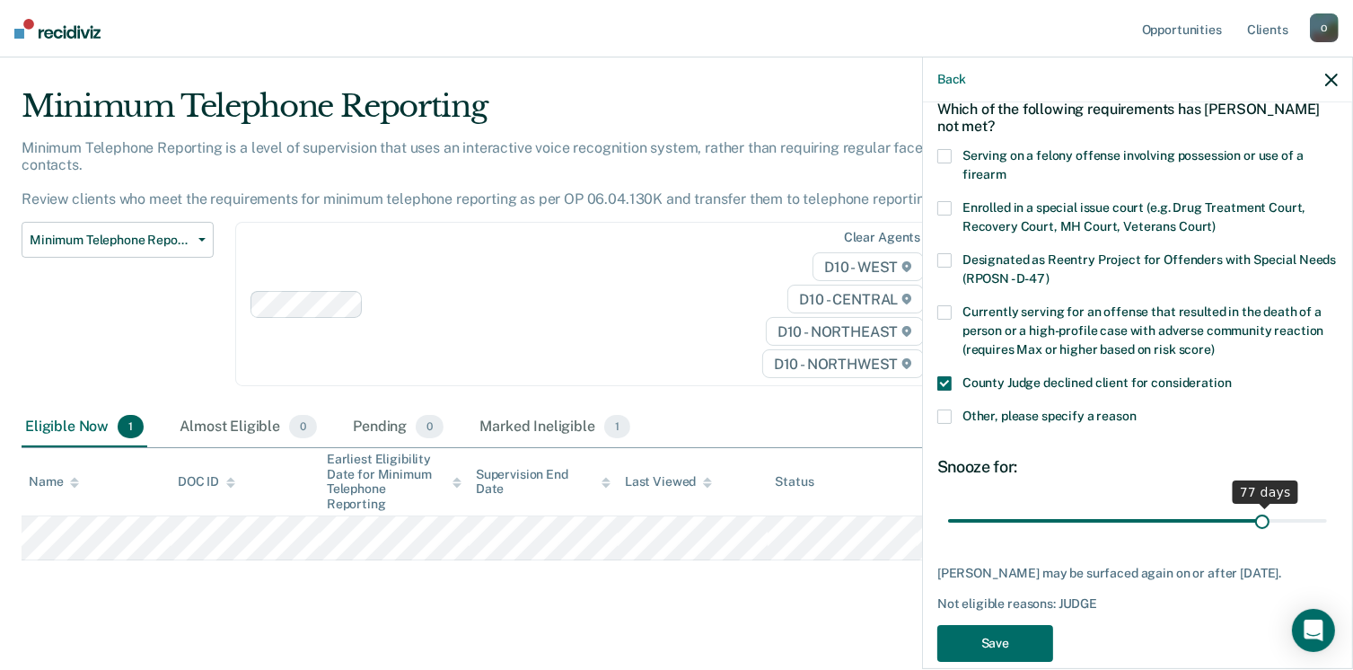
drag, startPoint x: 1078, startPoint y: 512, endPoint x: 1249, endPoint y: 525, distance: 172.1
click at [1250, 527] on input "range" at bounding box center [1137, 521] width 379 height 31
click at [1247, 510] on input "range" at bounding box center [1137, 521] width 379 height 31
type input "76"
click at [1251, 511] on input "range" at bounding box center [1137, 521] width 379 height 31
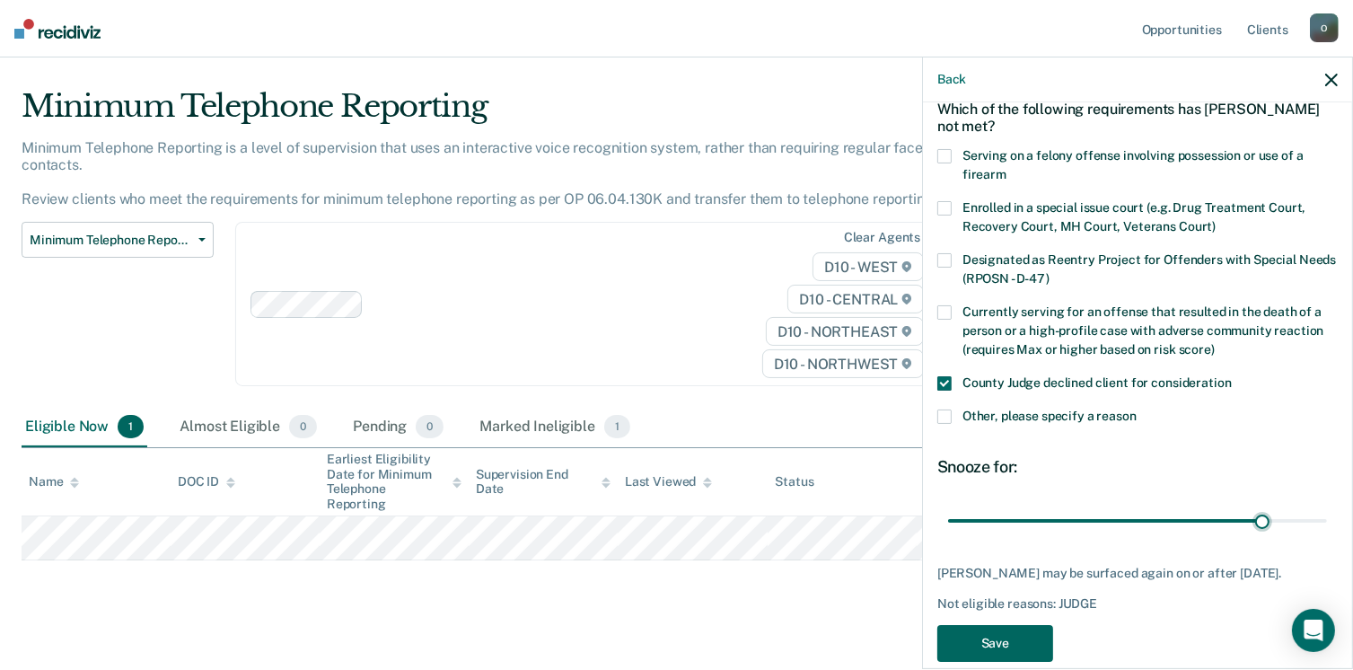
click at [1012, 636] on button "Save" at bounding box center [996, 643] width 116 height 37
